Goal: Information Seeking & Learning: Learn about a topic

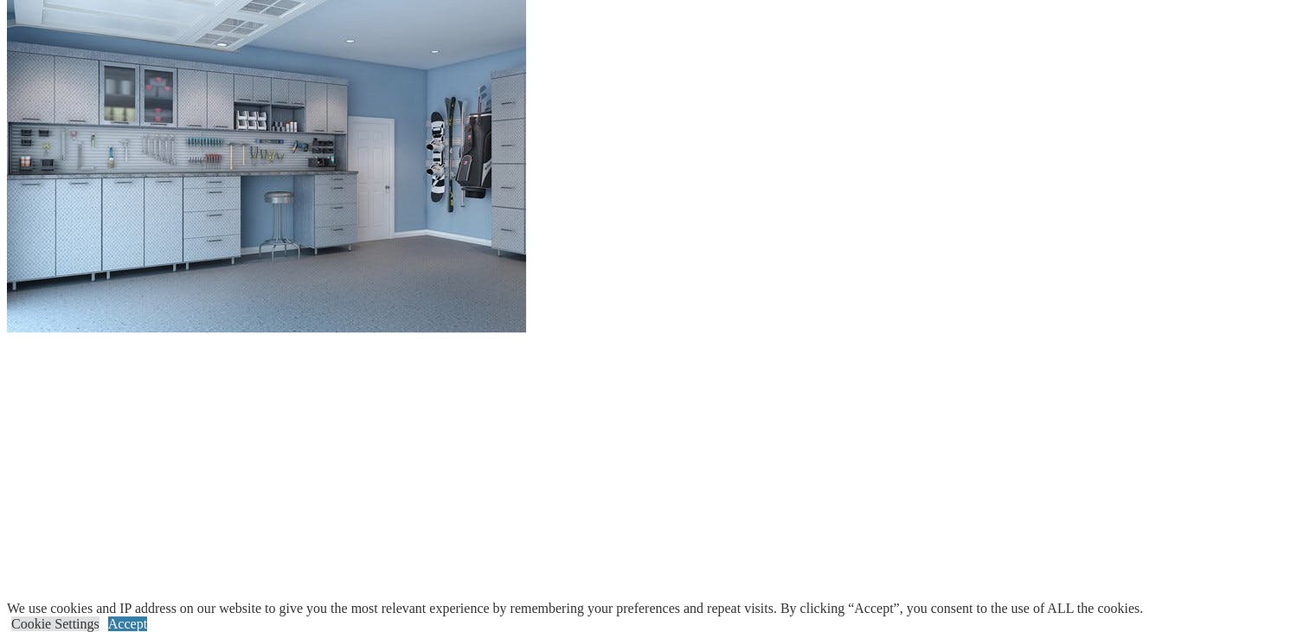
scroll to position [1817, 0]
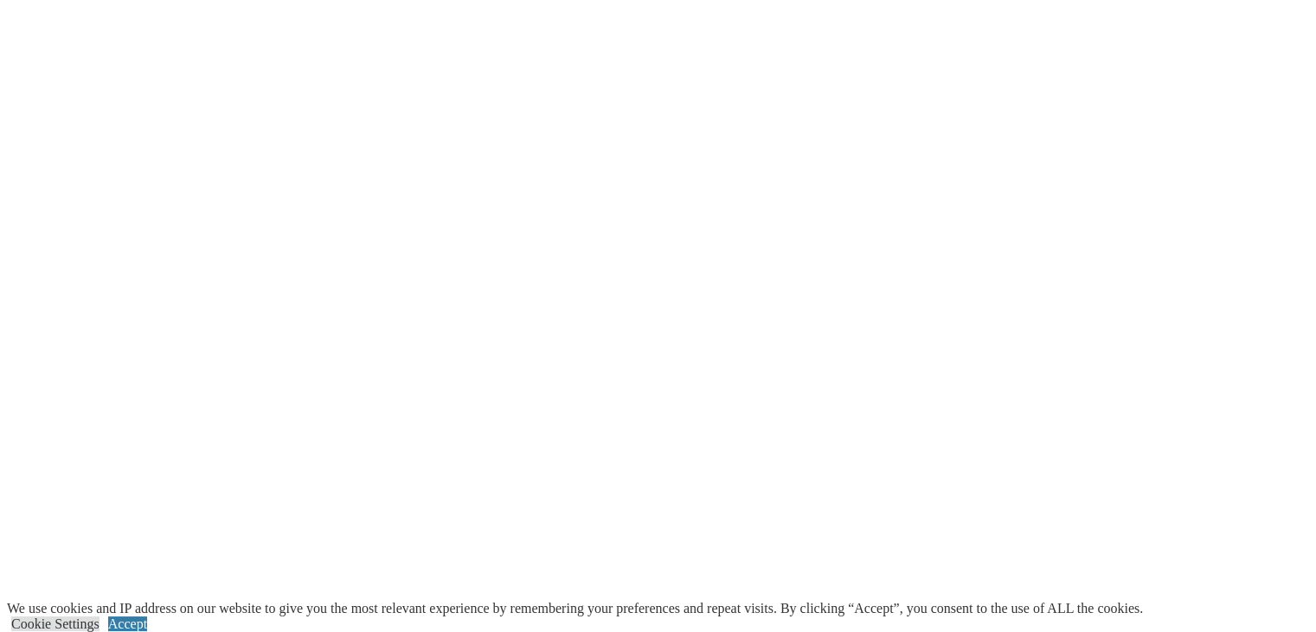
scroll to position [2163, 0]
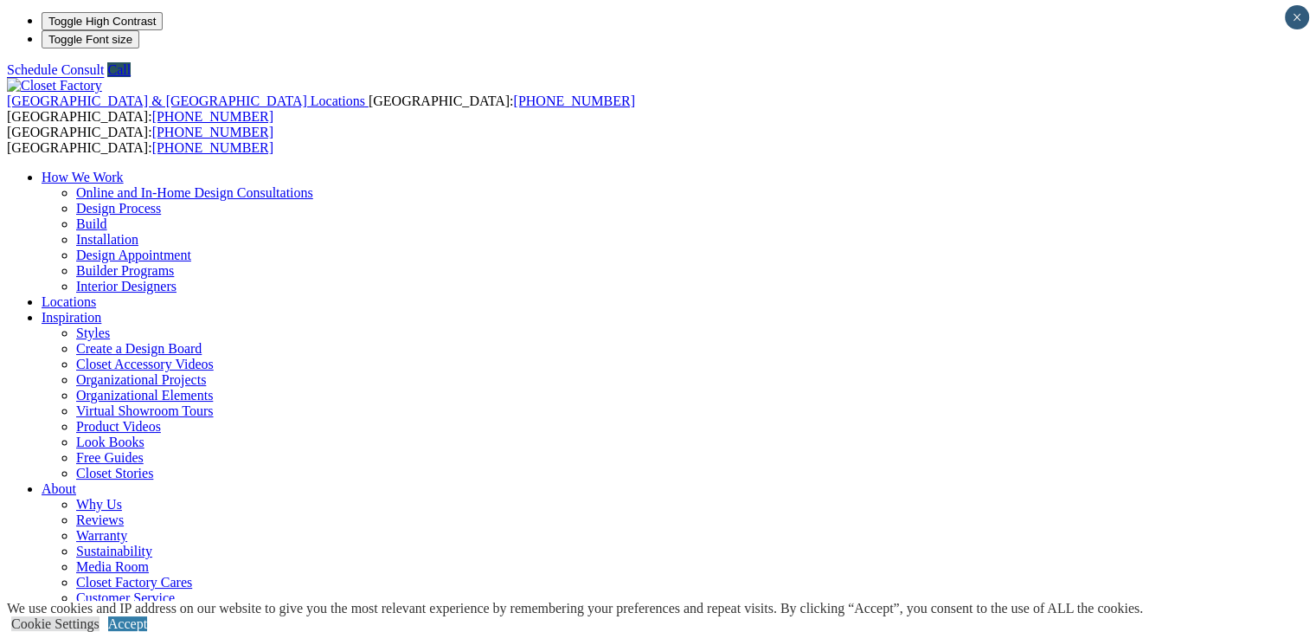
scroll to position [0, 0]
